Goal: Information Seeking & Learning: Learn about a topic

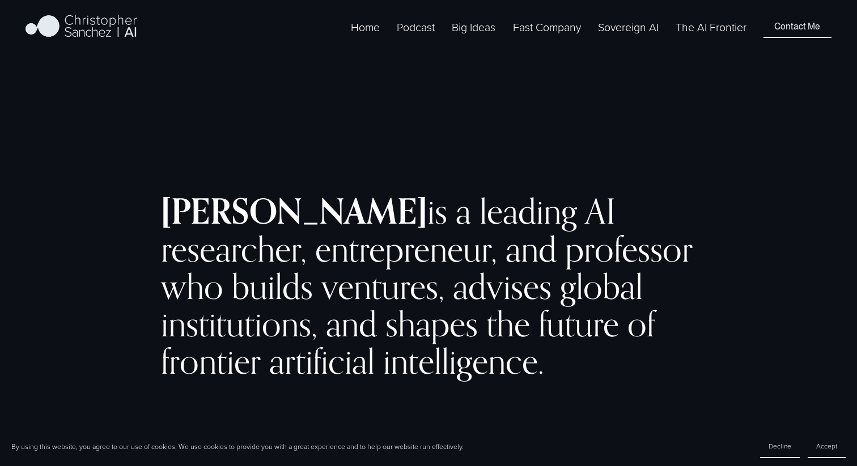
click at [639, 36] on link "Sovereign AI" at bounding box center [628, 27] width 61 height 18
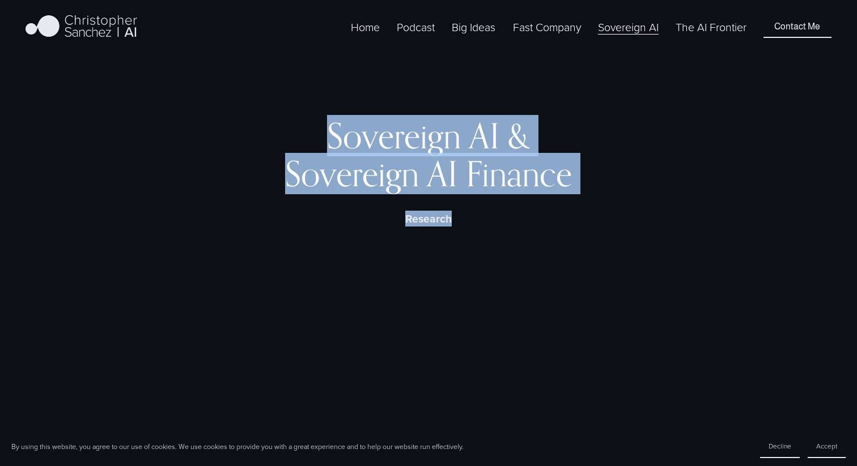
drag, startPoint x: 315, startPoint y: 135, endPoint x: 495, endPoint y: 292, distance: 238.6
click at [495, 292] on div "Sovereign AI & Sovereign AI Finance Research" at bounding box center [428, 242] width 857 height 297
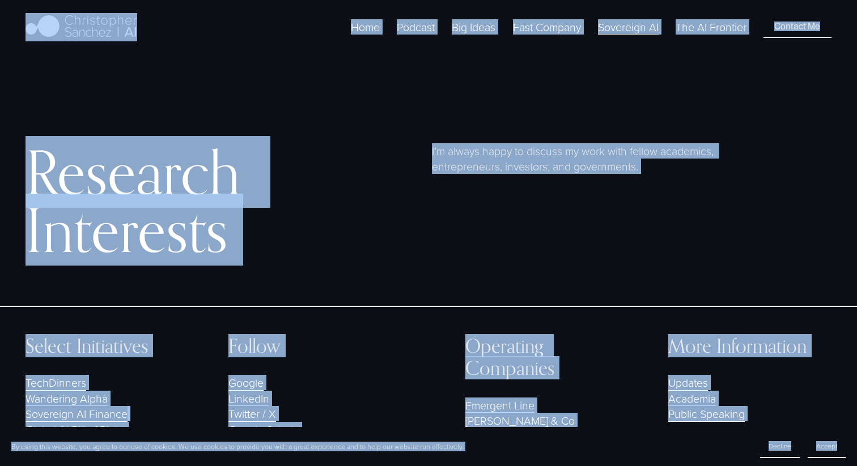
scroll to position [3547, 0]
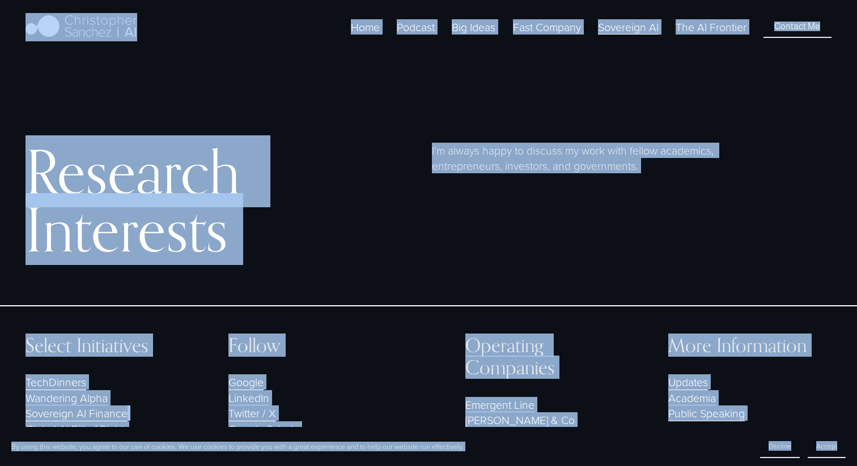
click at [248, 263] on div "Research Interests I’m always happy to discuss my work with fellow academics, e…" at bounding box center [428, 186] width 857 height 239
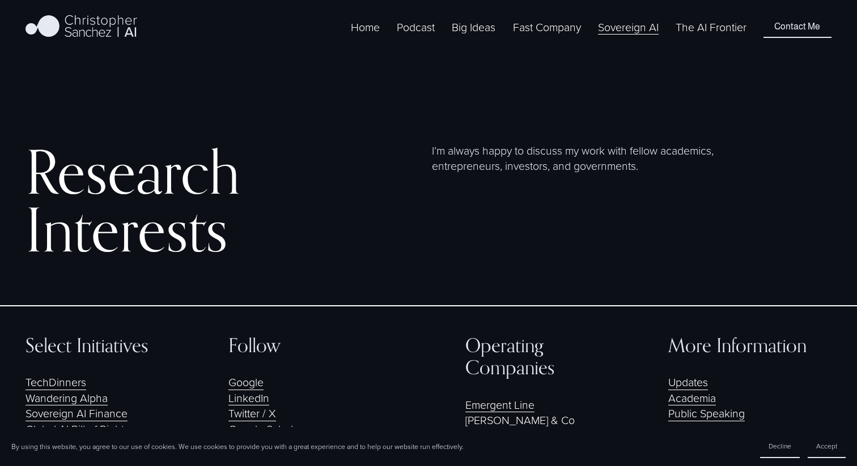
drag, startPoint x: 605, startPoint y: 234, endPoint x: 224, endPoint y: 130, distance: 394.6
click at [224, 130] on div "Research Interests I’m always happy to discuss my work with fellow academics, e…" at bounding box center [428, 187] width 857 height 182
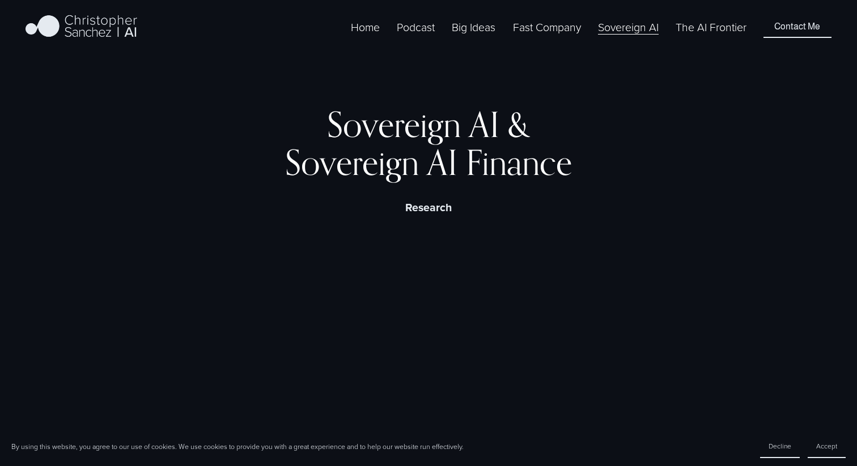
scroll to position [0, 0]
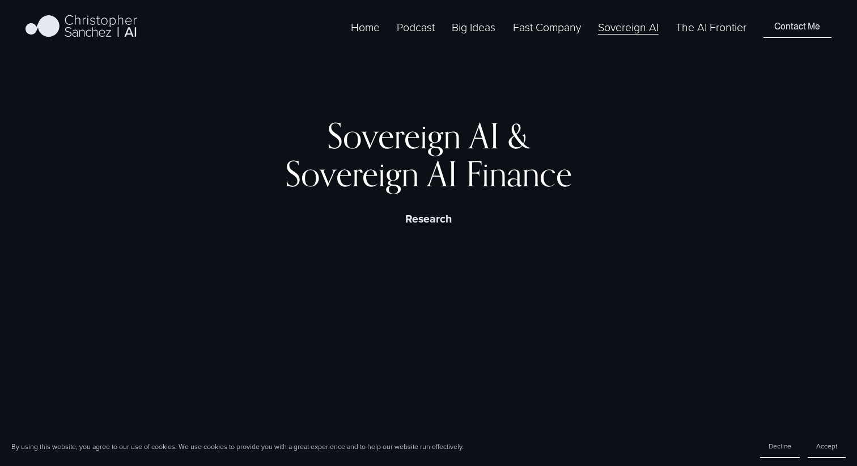
click at [315, 144] on h2 "Sovereign AI & Sovereign AI Finance" at bounding box center [428, 154] width 602 height 75
copy article "Loremipsu DO & Sitametco AD Elitsed Doeiusmo “Tem inci utlaboree do magnaal eni…"
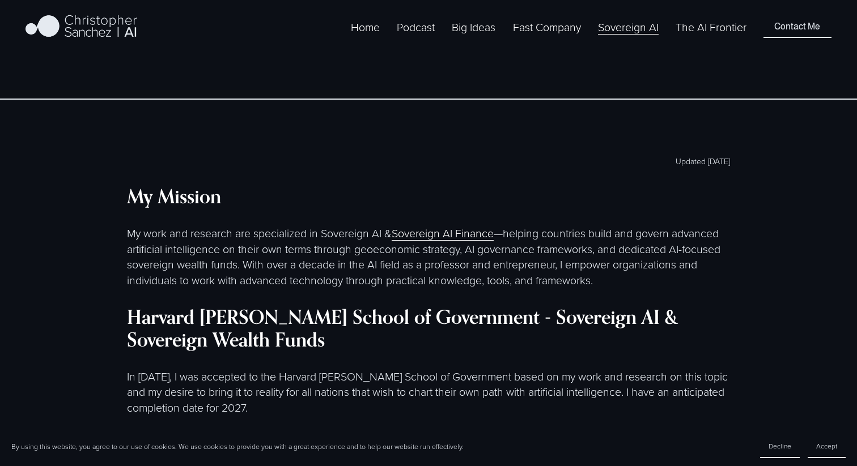
scroll to position [705, 0]
